Goal: Information Seeking & Learning: Learn about a topic

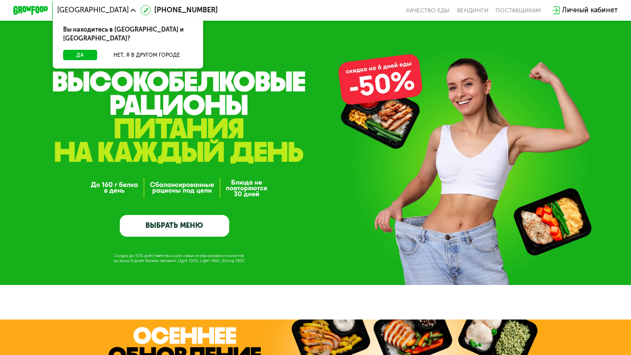
click at [82, 50] on button "Да" at bounding box center [80, 55] width 34 height 11
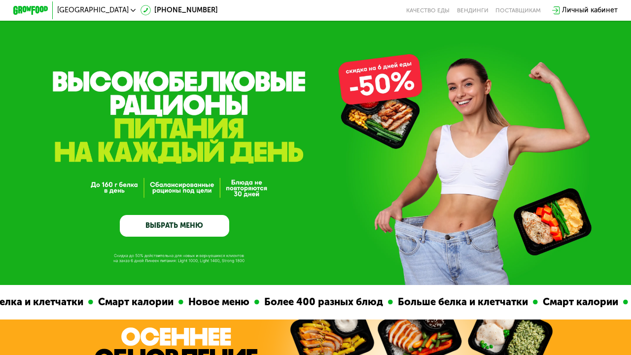
click at [586, 7] on div "Личный кабинет" at bounding box center [590, 10] width 56 height 10
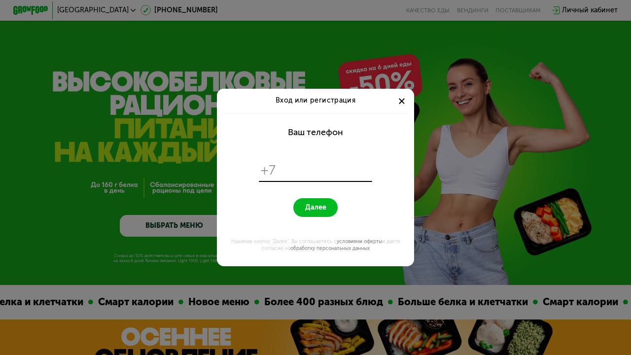
click at [295, 167] on input "tel" at bounding box center [325, 170] width 90 height 17
type input "**********"
click at [320, 212] on button "Далее" at bounding box center [315, 207] width 44 height 19
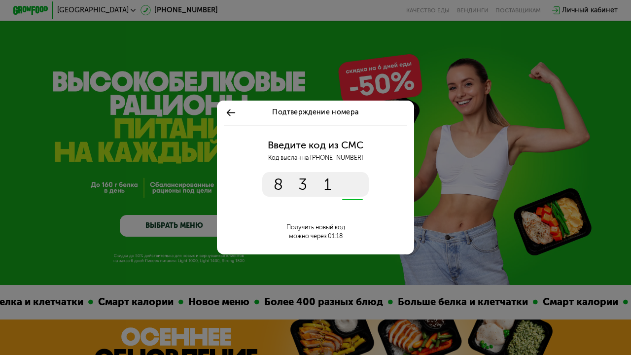
type input "****"
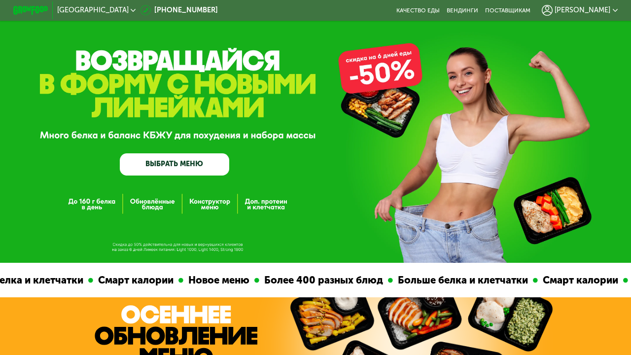
click at [591, 11] on span "[PERSON_NAME]" at bounding box center [583, 10] width 56 height 7
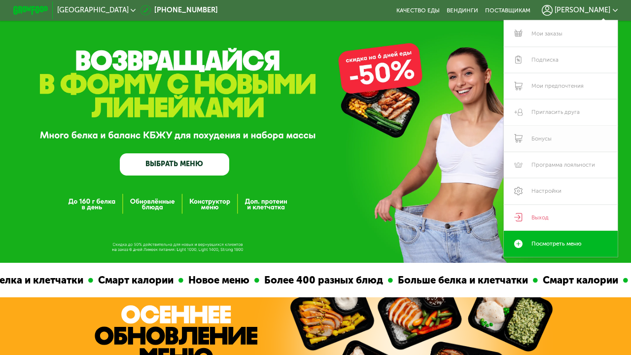
click at [535, 137] on link "Бонусы" at bounding box center [561, 139] width 114 height 26
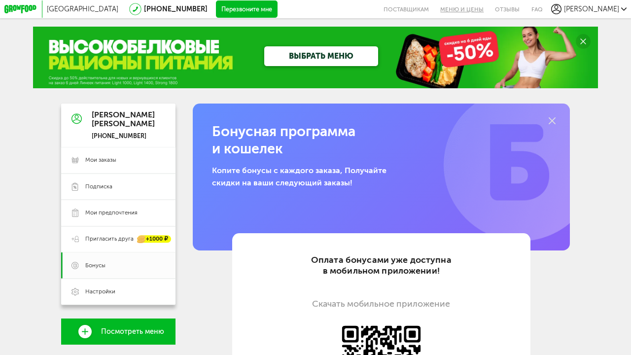
click at [481, 10] on link "Меню и цены" at bounding box center [462, 9] width 55 height 18
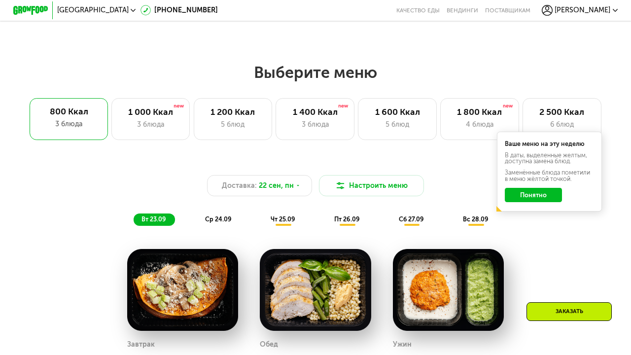
scroll to position [510, 0]
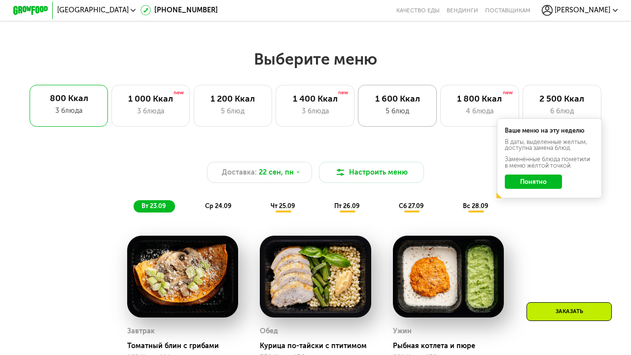
click at [416, 111] on div "5 блюд" at bounding box center [397, 111] width 60 height 10
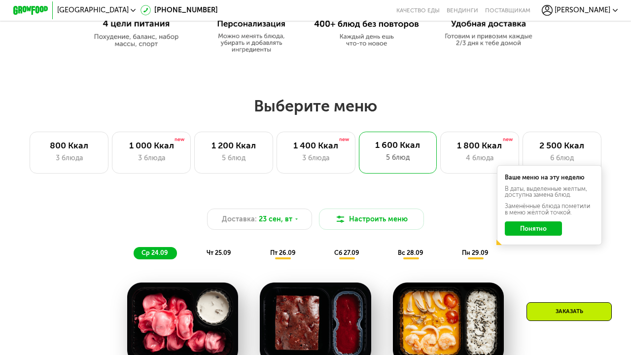
scroll to position [491, 0]
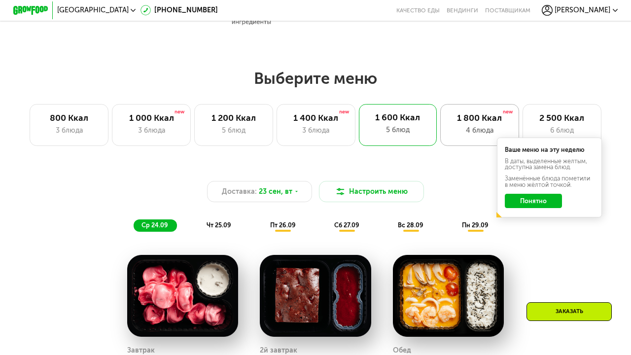
click at [479, 120] on div "1 800 Ккал" at bounding box center [480, 118] width 60 height 10
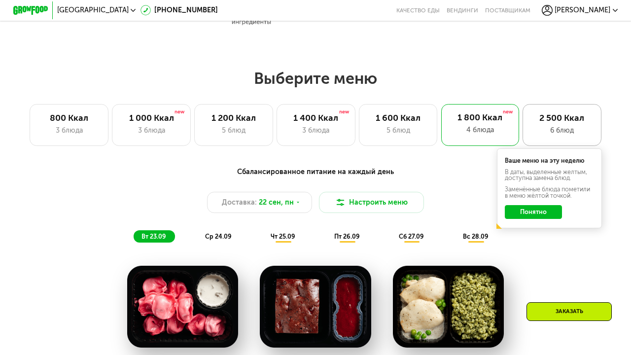
click at [550, 128] on div "6 блюд" at bounding box center [562, 130] width 60 height 10
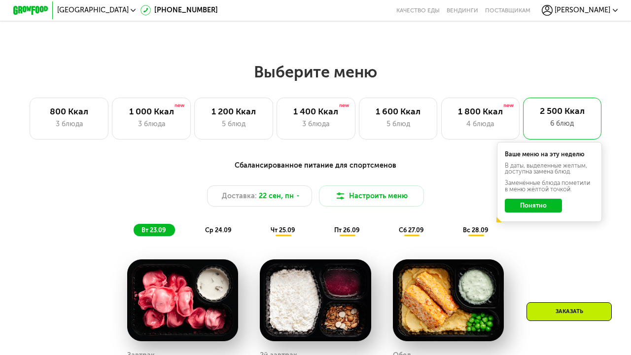
scroll to position [505, 0]
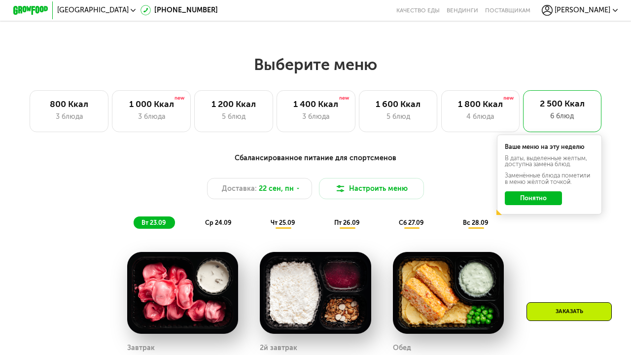
click at [527, 198] on button "Понятно" at bounding box center [533, 198] width 57 height 14
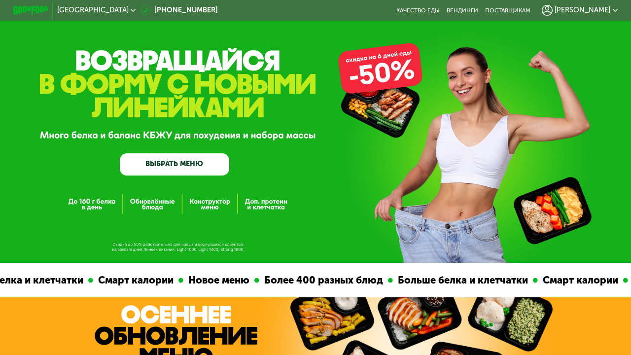
scroll to position [0, 0]
